Goal: Task Accomplishment & Management: Use online tool/utility

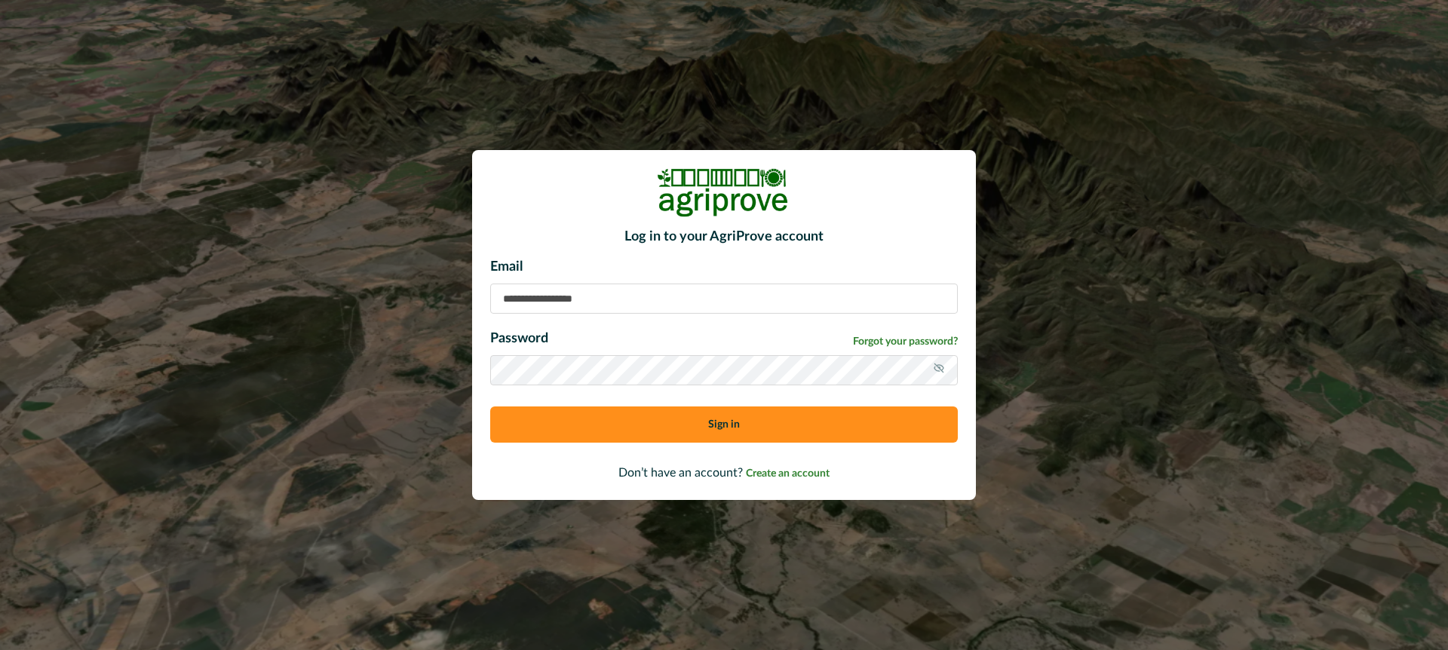
click at [520, 298] on input at bounding box center [724, 299] width 468 height 30
type input "**********"
click at [604, 424] on button "Sign in" at bounding box center [724, 425] width 468 height 36
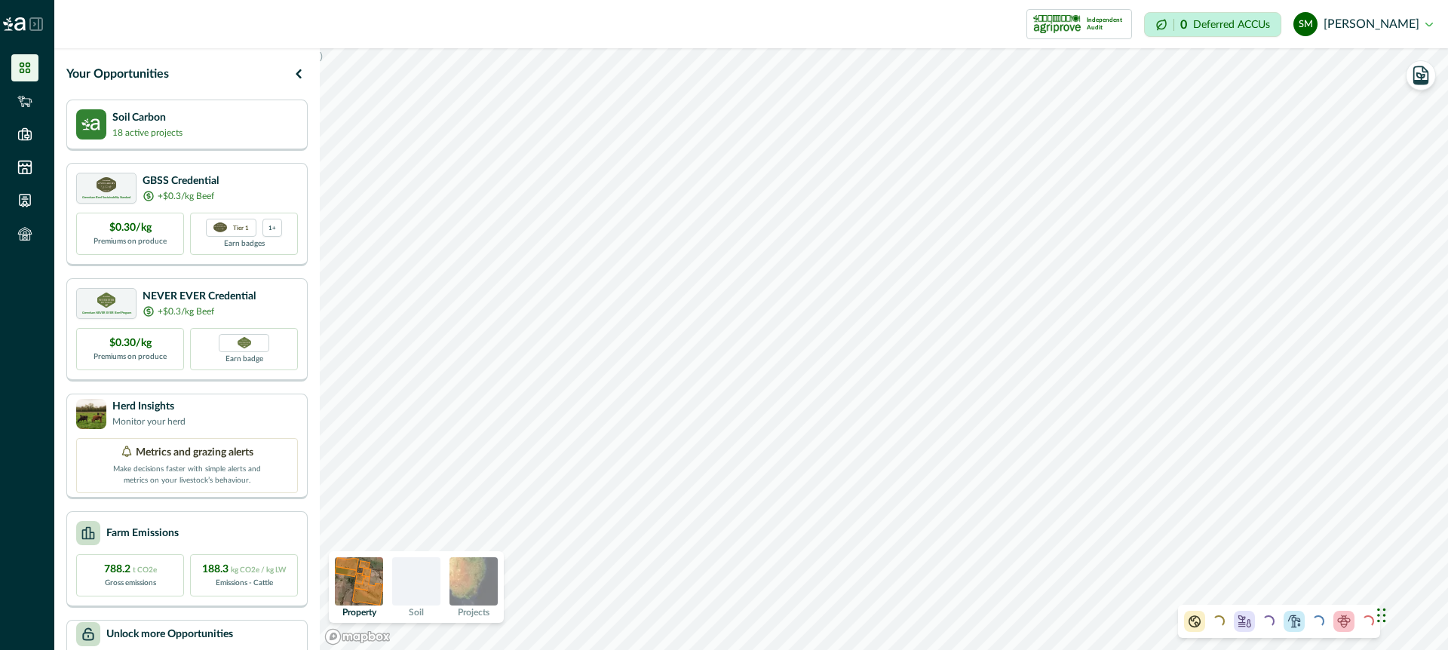
click at [37, 22] on icon at bounding box center [36, 24] width 14 height 14
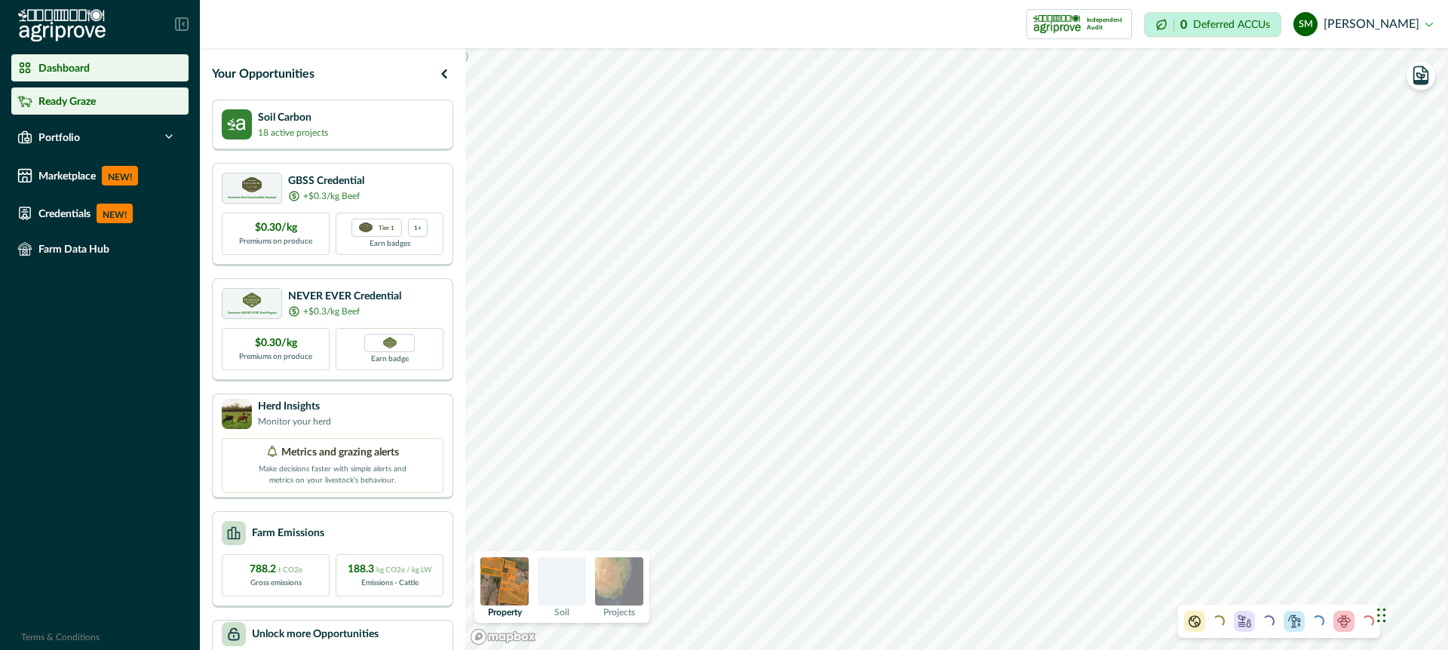
click at [64, 103] on p "Ready Graze" at bounding box center [66, 101] width 57 height 12
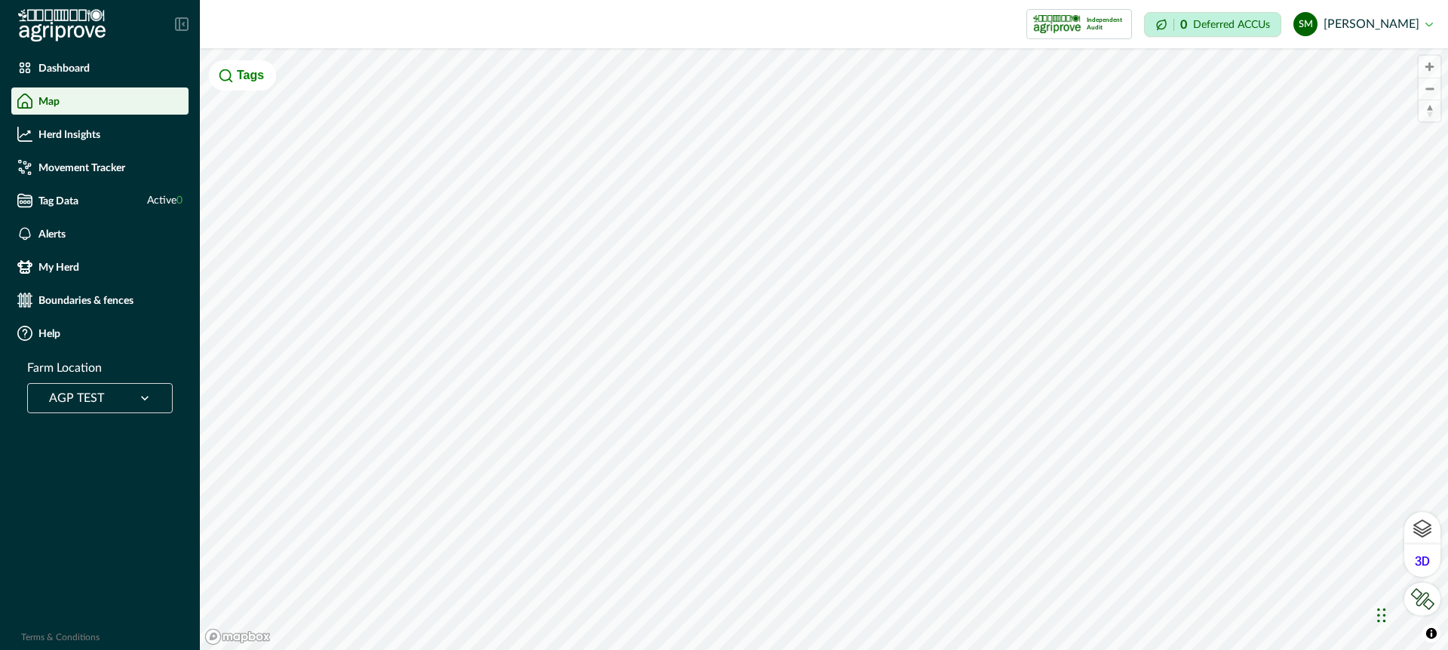
click at [145, 391] on icon at bounding box center [144, 398] width 15 height 15
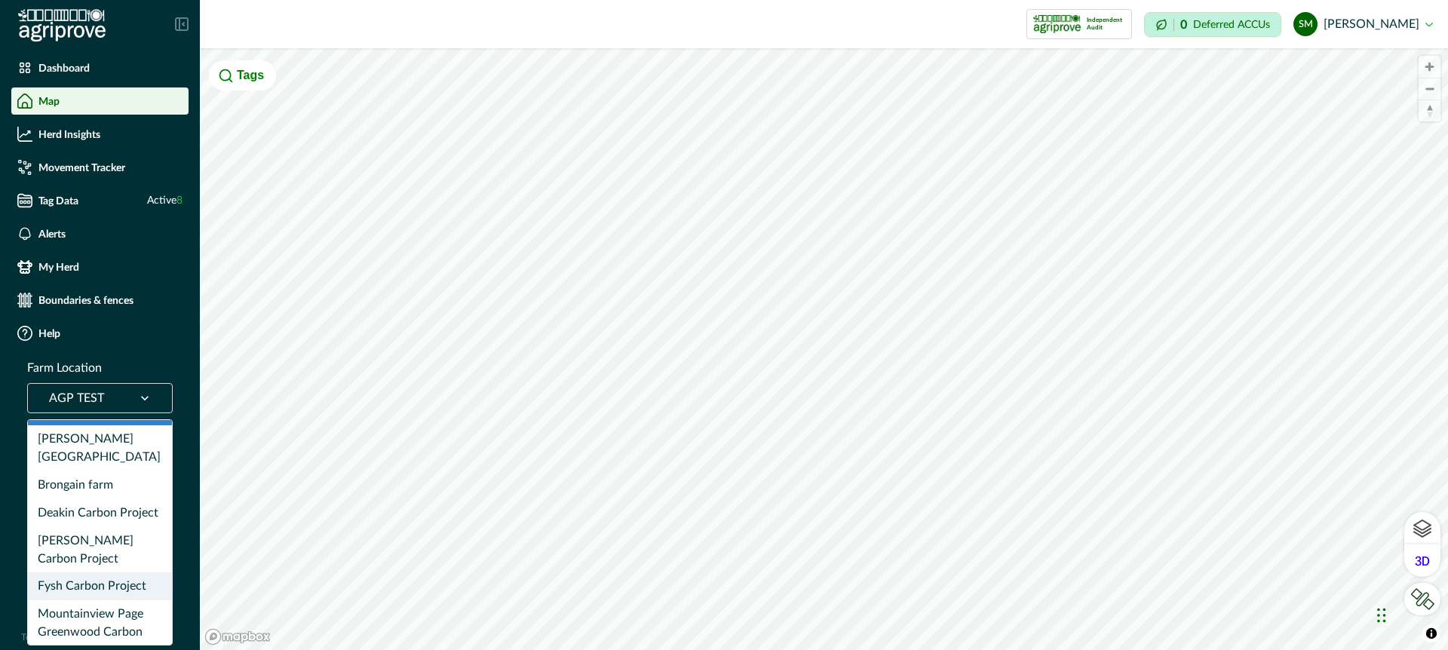
scroll to position [30, 0]
click at [109, 599] on div "Mountainview Page Greenwood Carbon Project" at bounding box center [100, 631] width 144 height 64
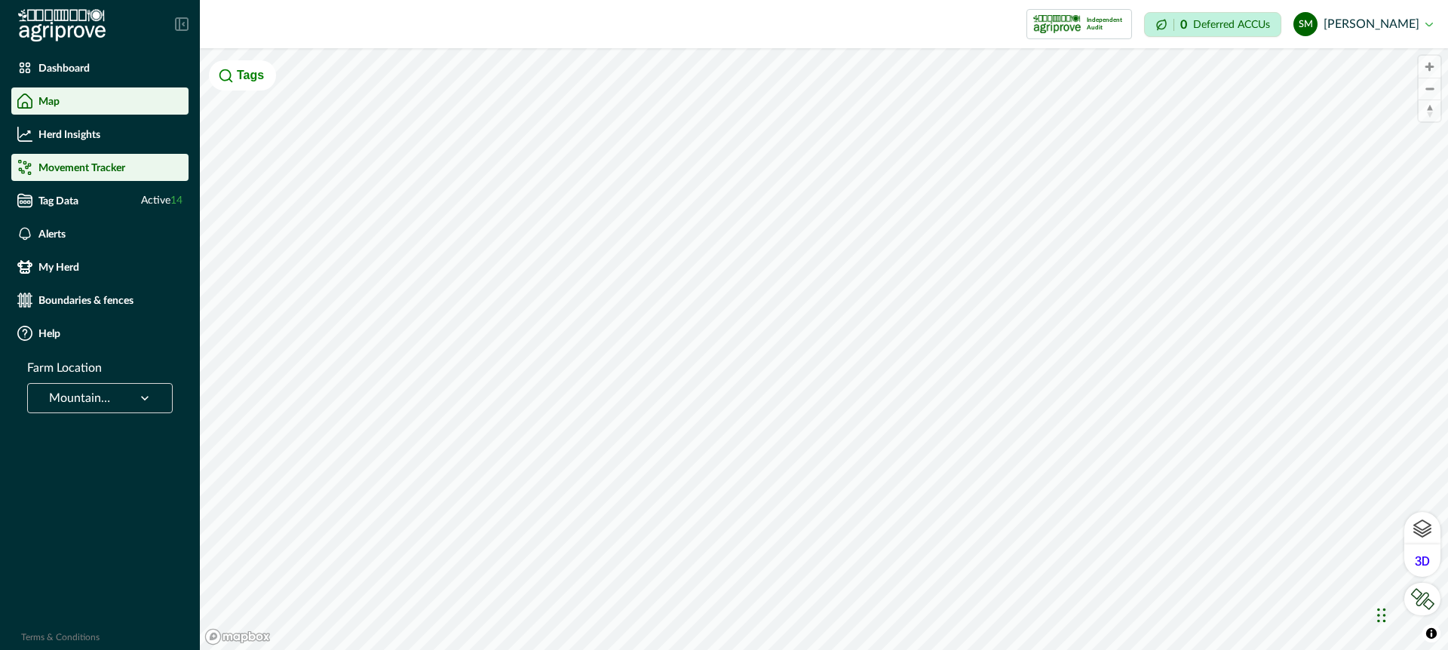
click at [107, 166] on p "Movement Tracker" at bounding box center [81, 167] width 87 height 12
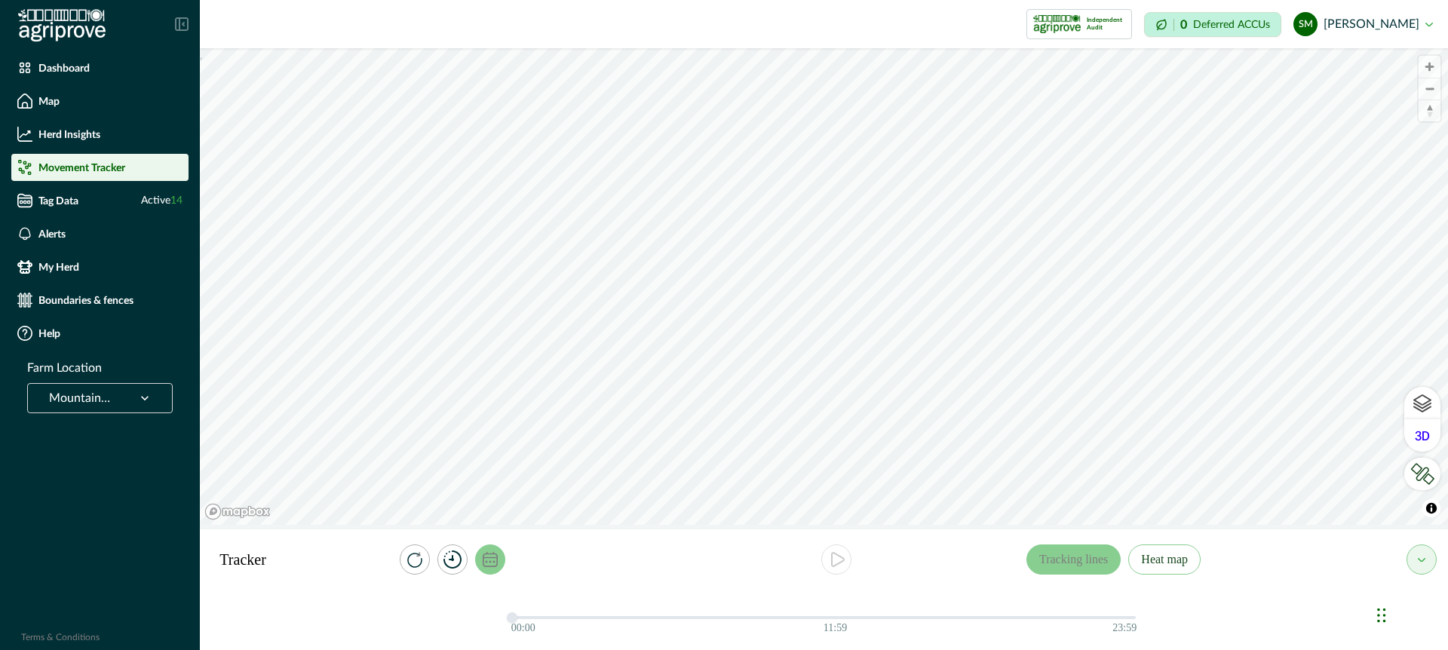
click at [492, 556] on icon "calendar" at bounding box center [490, 559] width 15 height 15
click at [562, 496] on icon "button" at bounding box center [562, 499] width 8 height 8
click at [463, 496] on span "Select Date" at bounding box center [444, 499] width 54 height 12
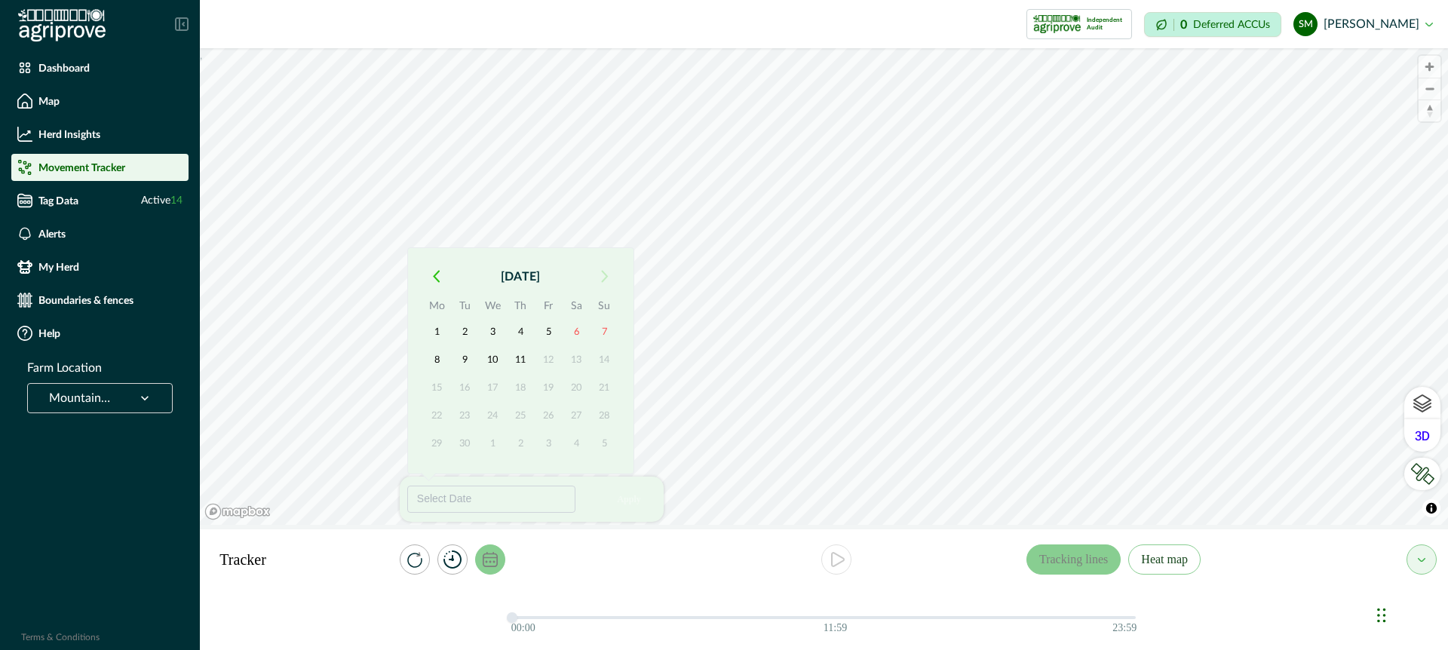
click at [437, 278] on icon "button" at bounding box center [436, 276] width 7 height 13
click at [504, 281] on button "[DATE]" at bounding box center [520, 276] width 141 height 27
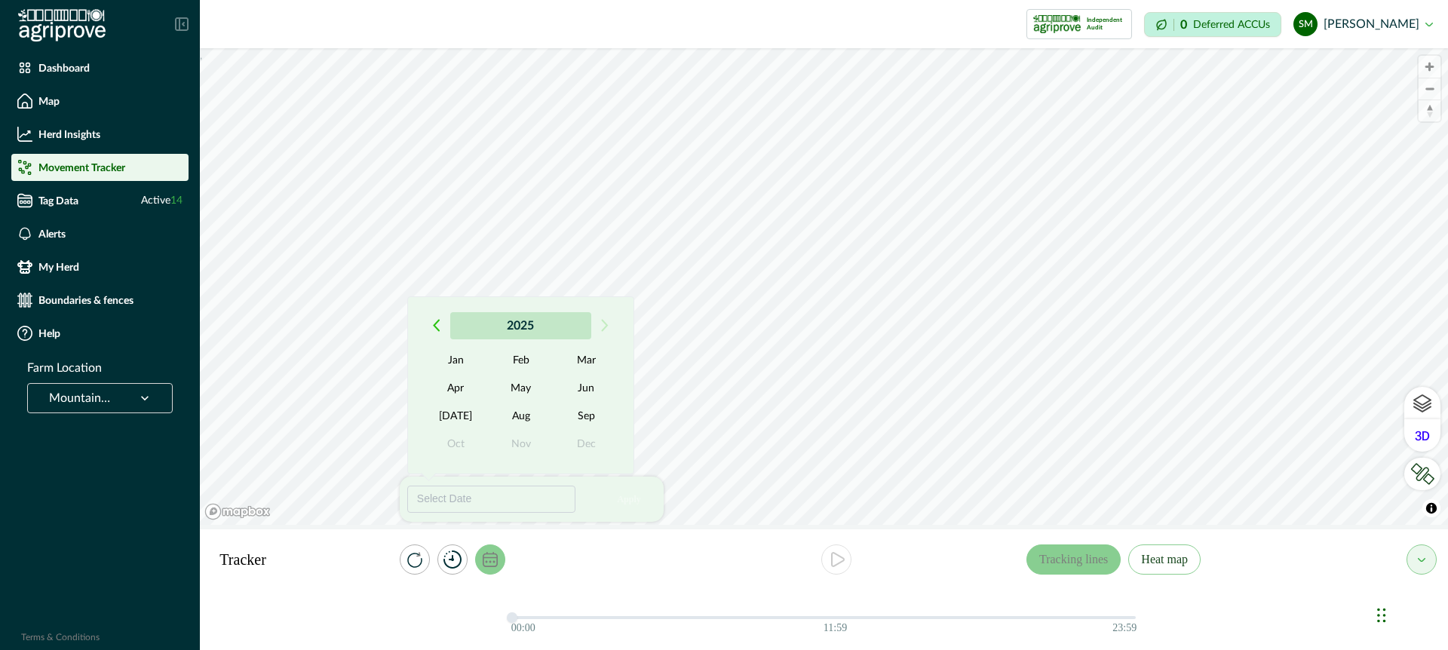
click at [517, 322] on button "2025" at bounding box center [520, 325] width 141 height 27
click at [462, 359] on button "2020" at bounding box center [455, 360] width 65 height 27
click at [517, 357] on button "Feb" at bounding box center [521, 360] width 65 height 27
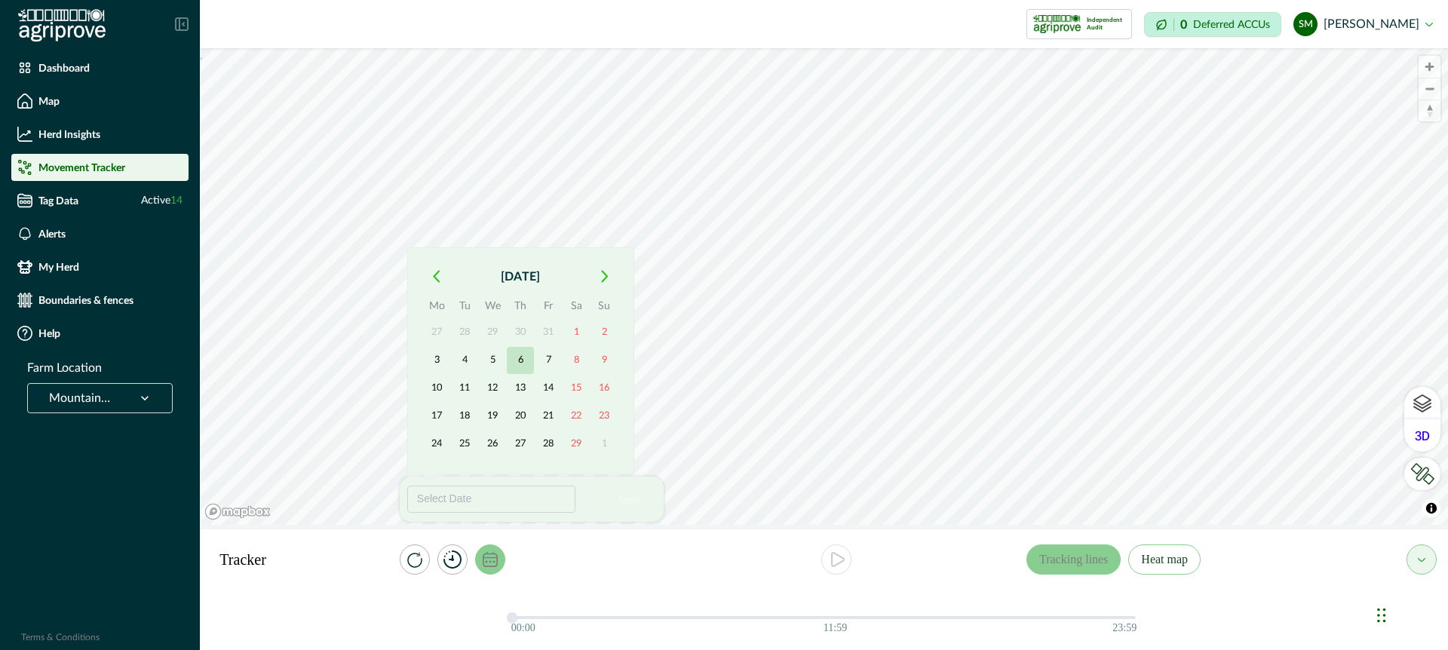
click at [517, 358] on button "6" at bounding box center [520, 360] width 27 height 27
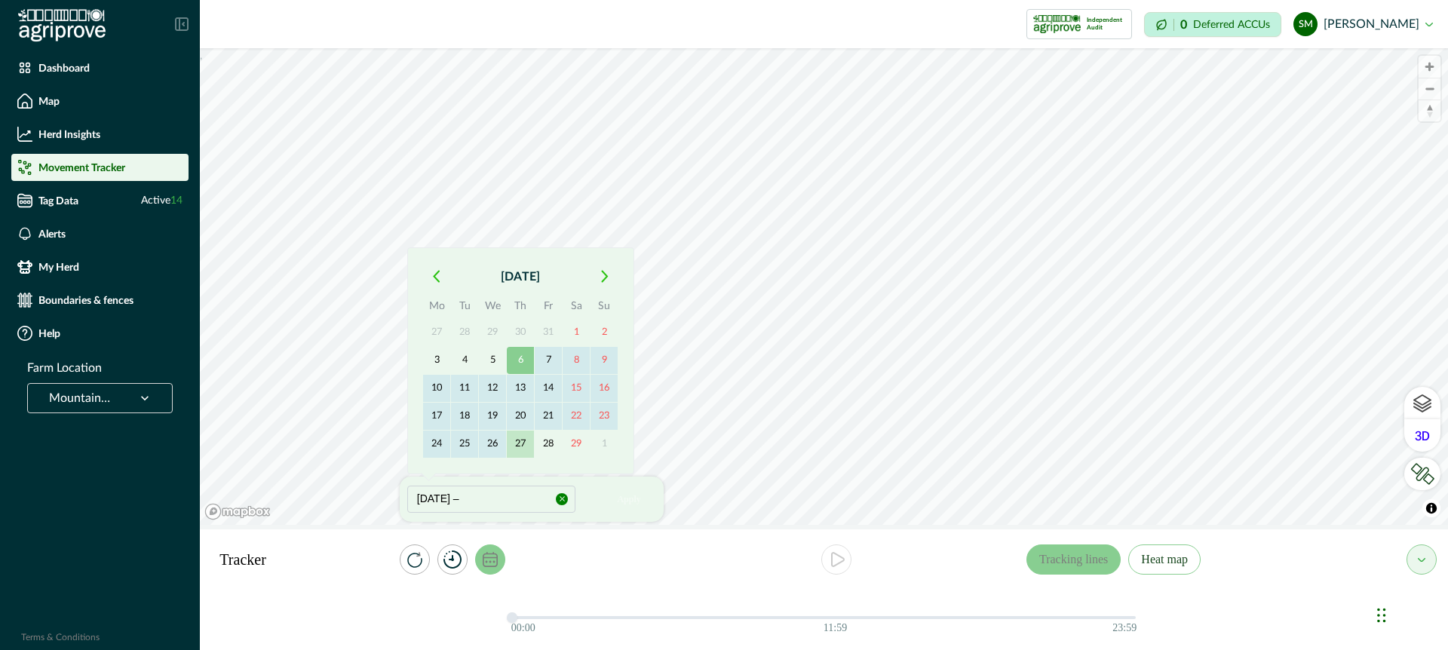
click at [517, 442] on button "27" at bounding box center [520, 444] width 27 height 27
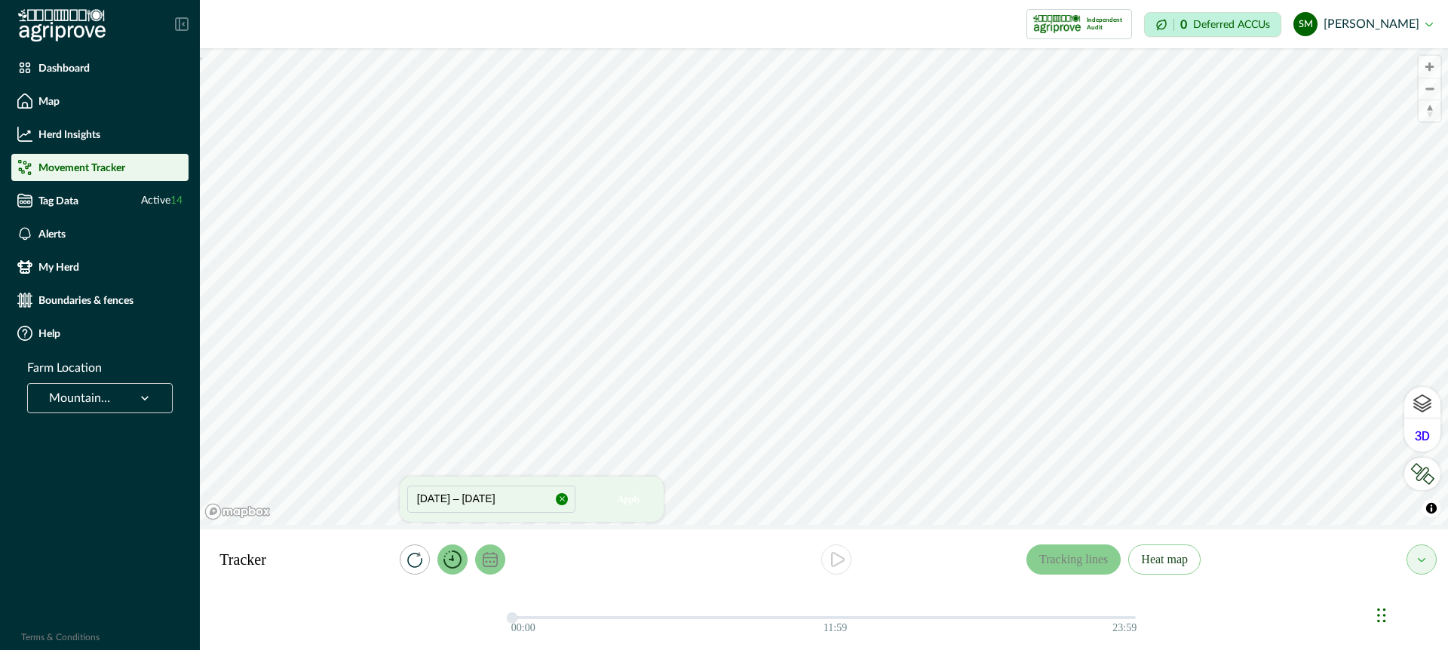
click at [447, 555] on icon "timer" at bounding box center [453, 560] width 18 height 18
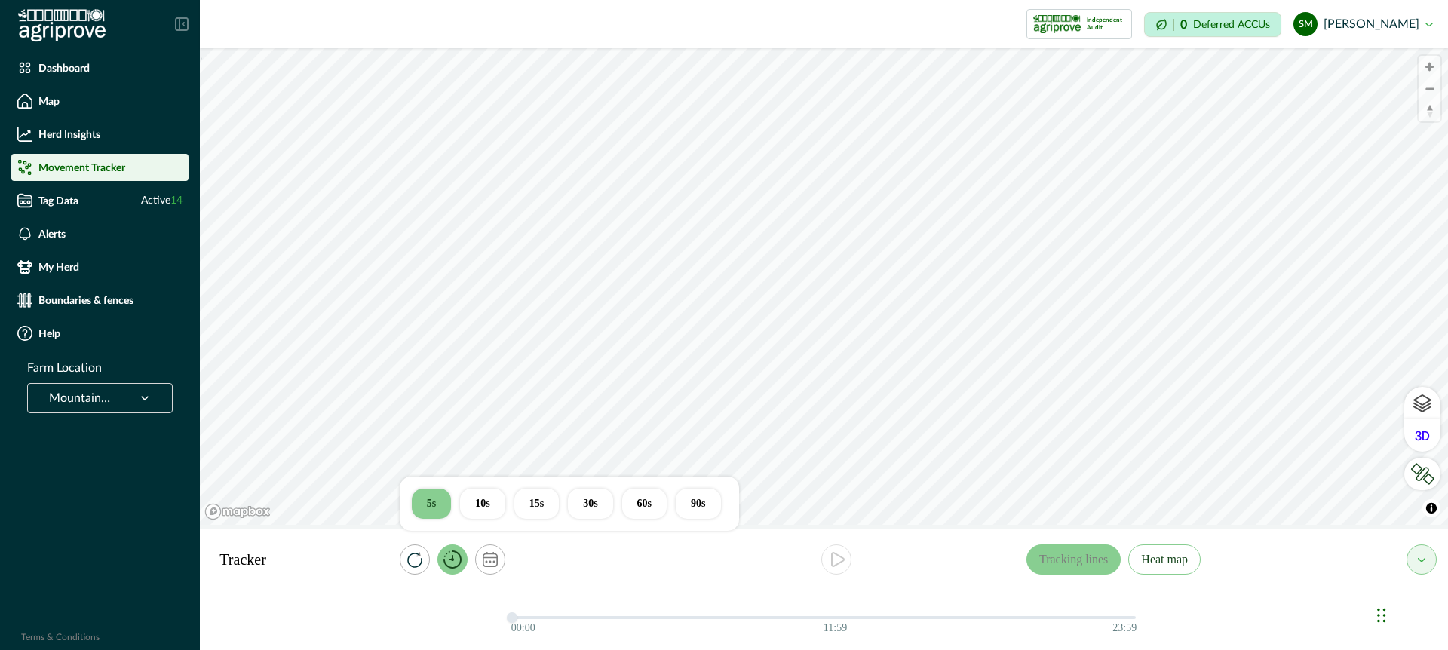
click at [544, 503] on button "15s" at bounding box center [536, 504] width 45 height 30
click at [839, 554] on icon "play" at bounding box center [836, 560] width 18 height 18
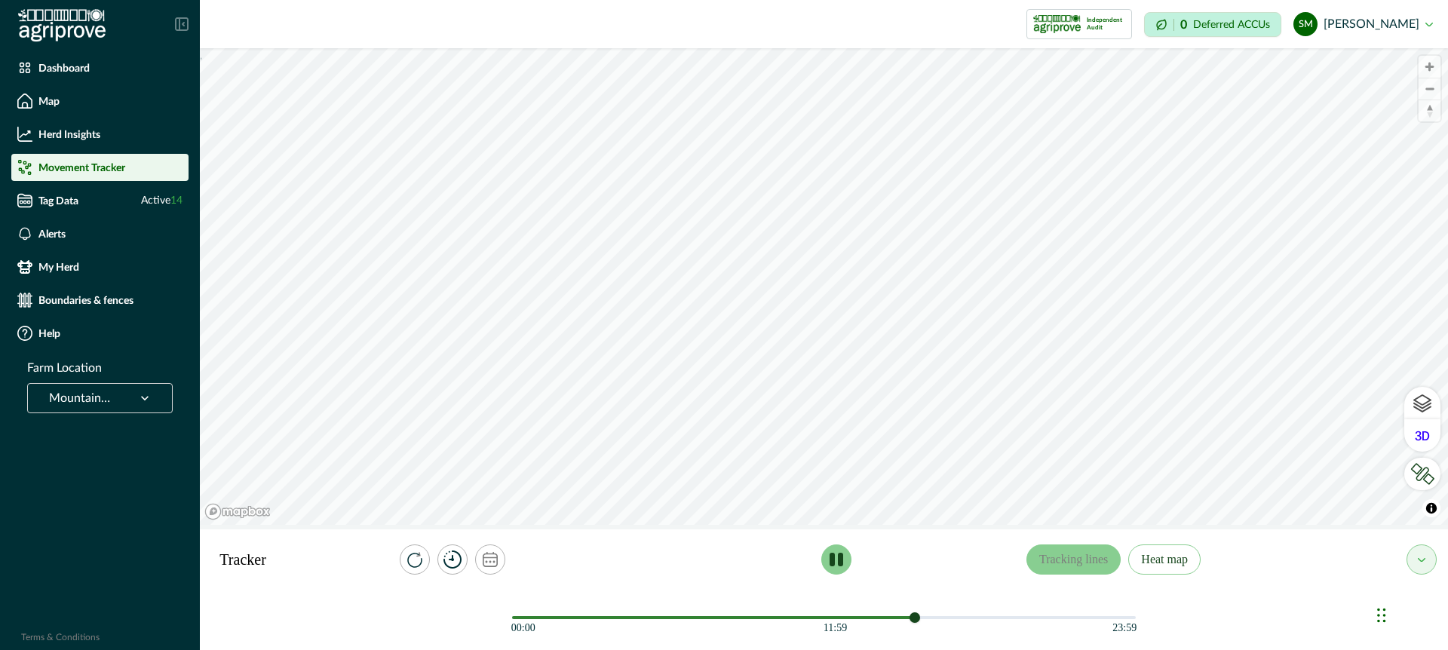
click at [837, 561] on icon "play" at bounding box center [837, 560] width 14 height 14
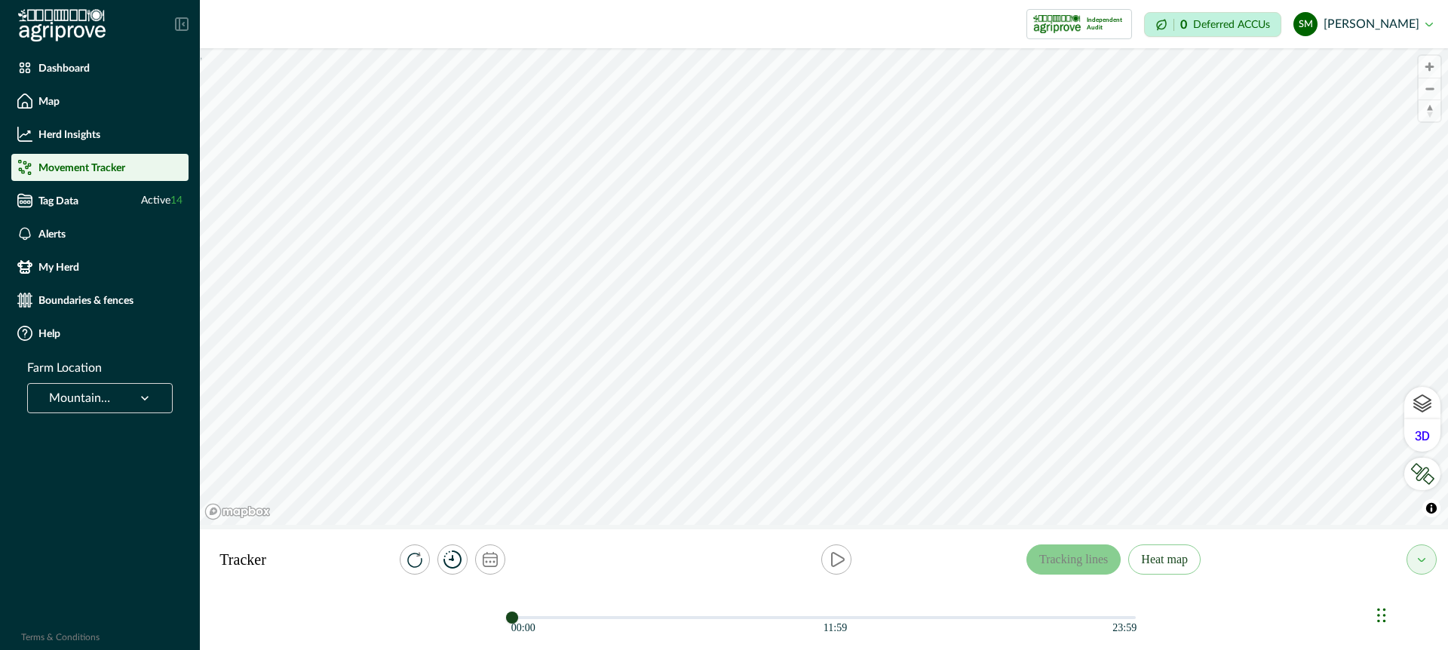
click at [502, 622] on div "00:00 11:59 23:59" at bounding box center [824, 620] width 1248 height 60
click at [837, 554] on icon "play" at bounding box center [838, 560] width 12 height 14
